Goal: Task Accomplishment & Management: Use online tool/utility

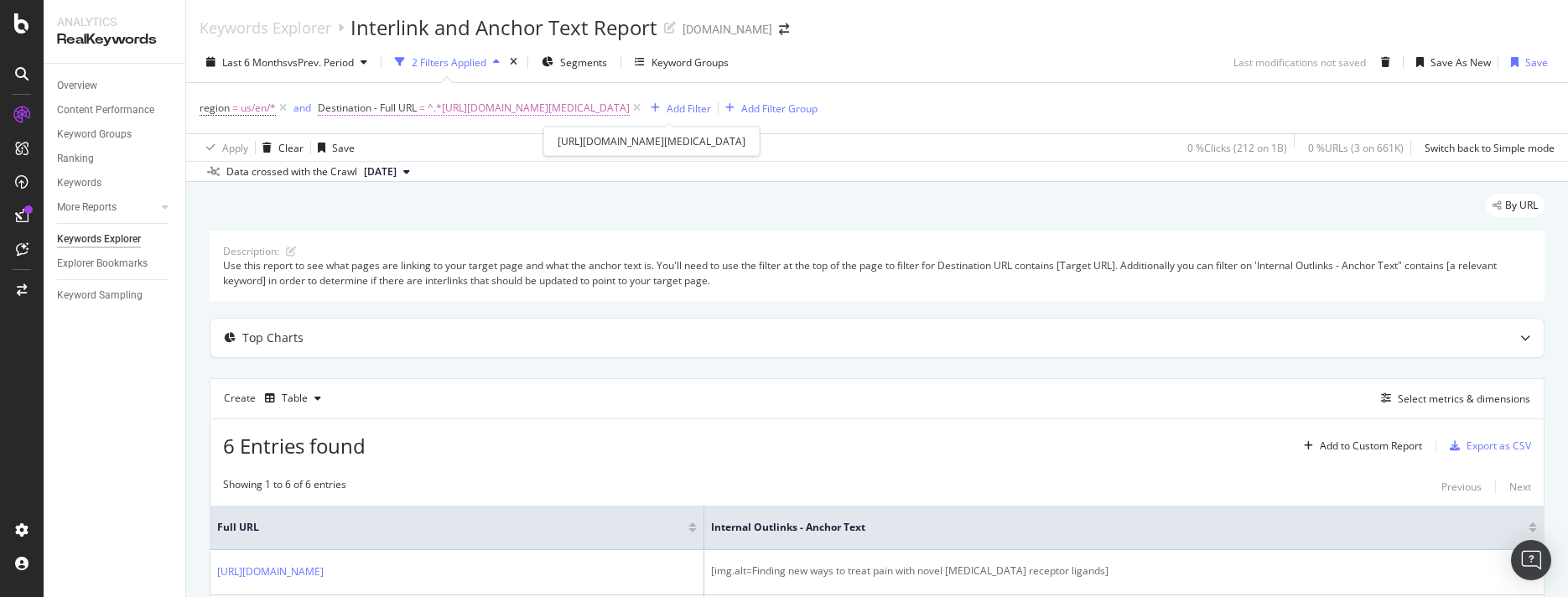
click at [630, 110] on span "^.*[URL][DOMAIN_NAME][MEDICAL_DATA]" at bounding box center [529, 108] width 202 height 24
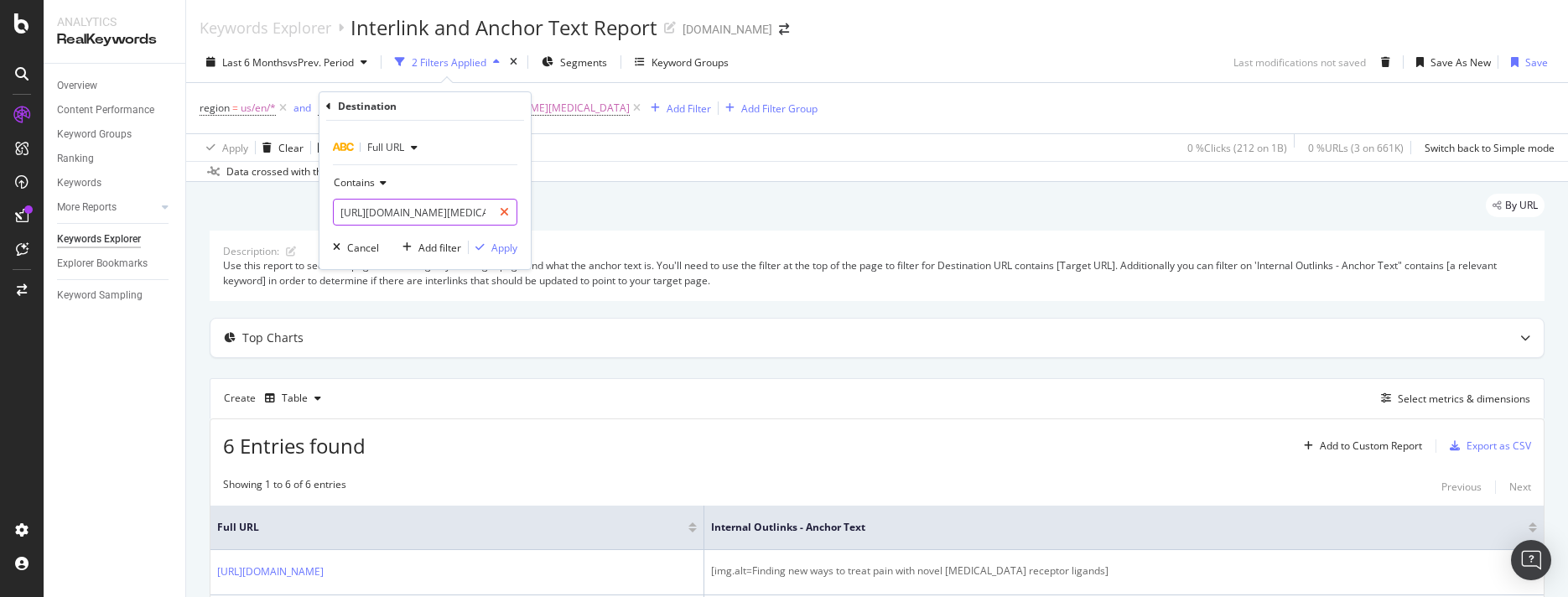
click at [506, 217] on icon at bounding box center [504, 212] width 9 height 12
click at [491, 216] on input "text" at bounding box center [425, 212] width 183 height 27
paste input "[URL][DOMAIN_NAME]"
type input "[URL][DOMAIN_NAME]"
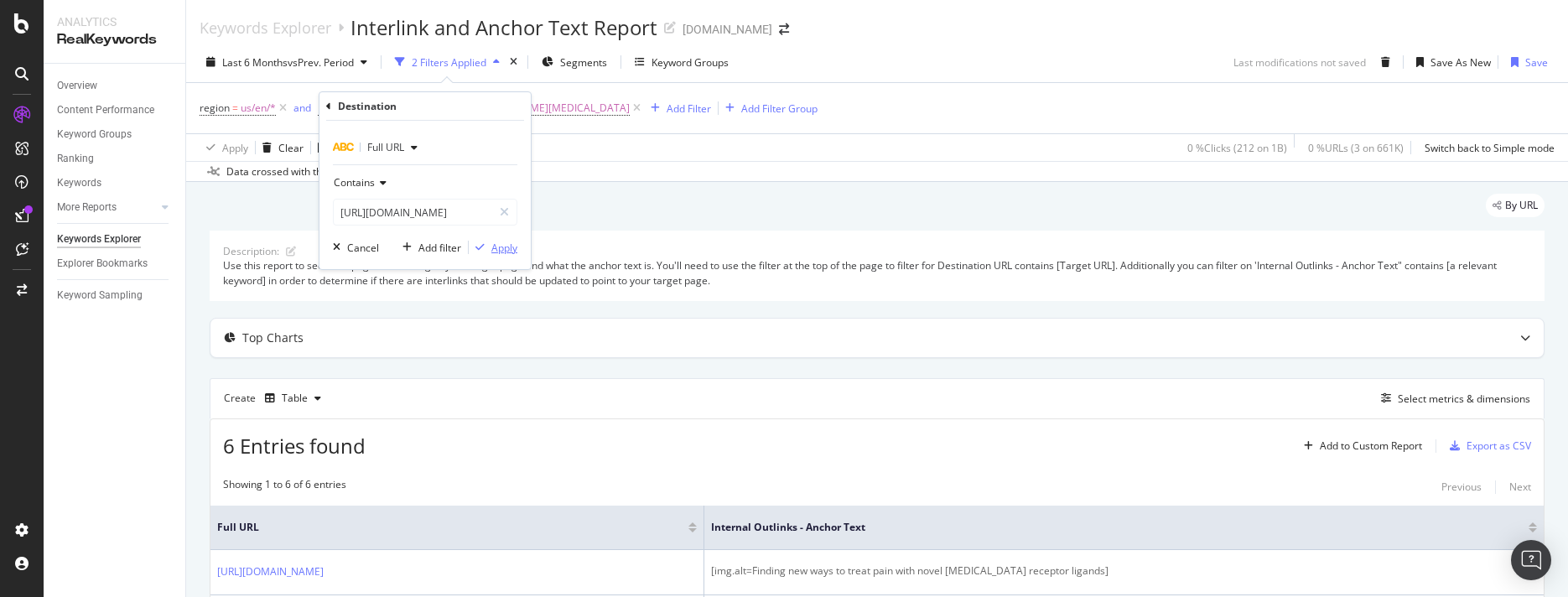
click at [497, 245] on div "Apply" at bounding box center [504, 247] width 26 height 14
